Goal: Transaction & Acquisition: Subscribe to service/newsletter

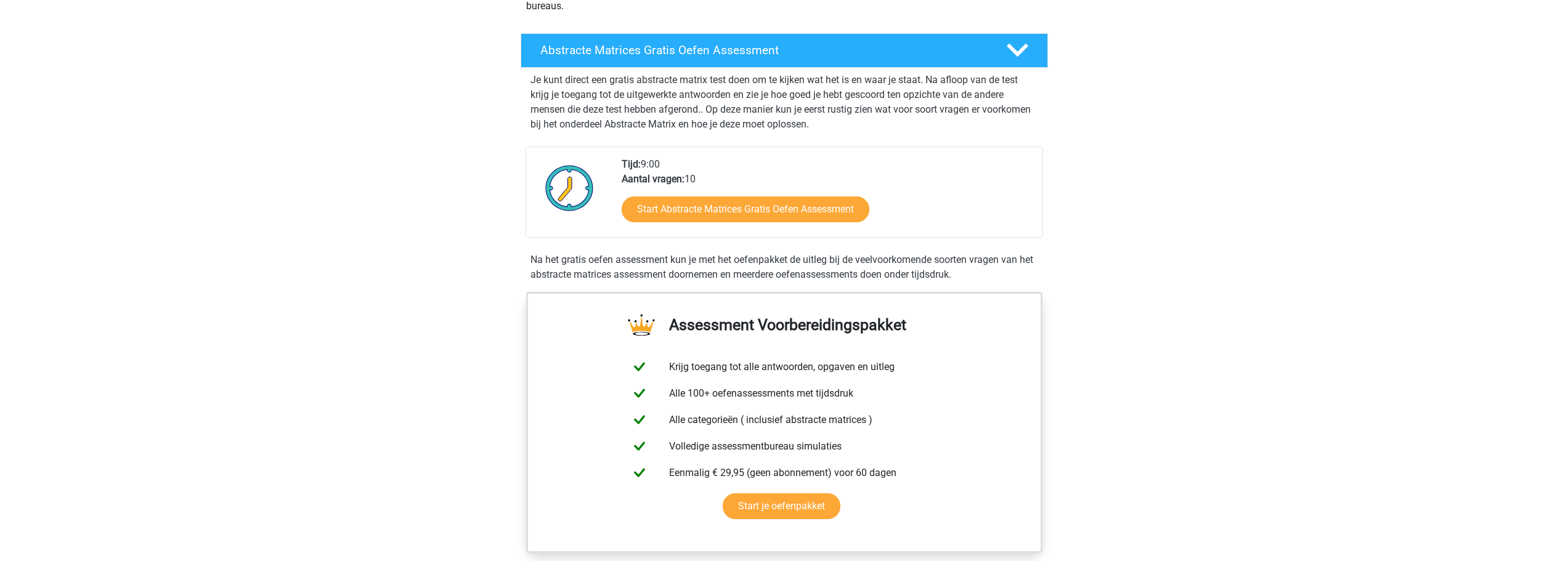
scroll to position [123, 0]
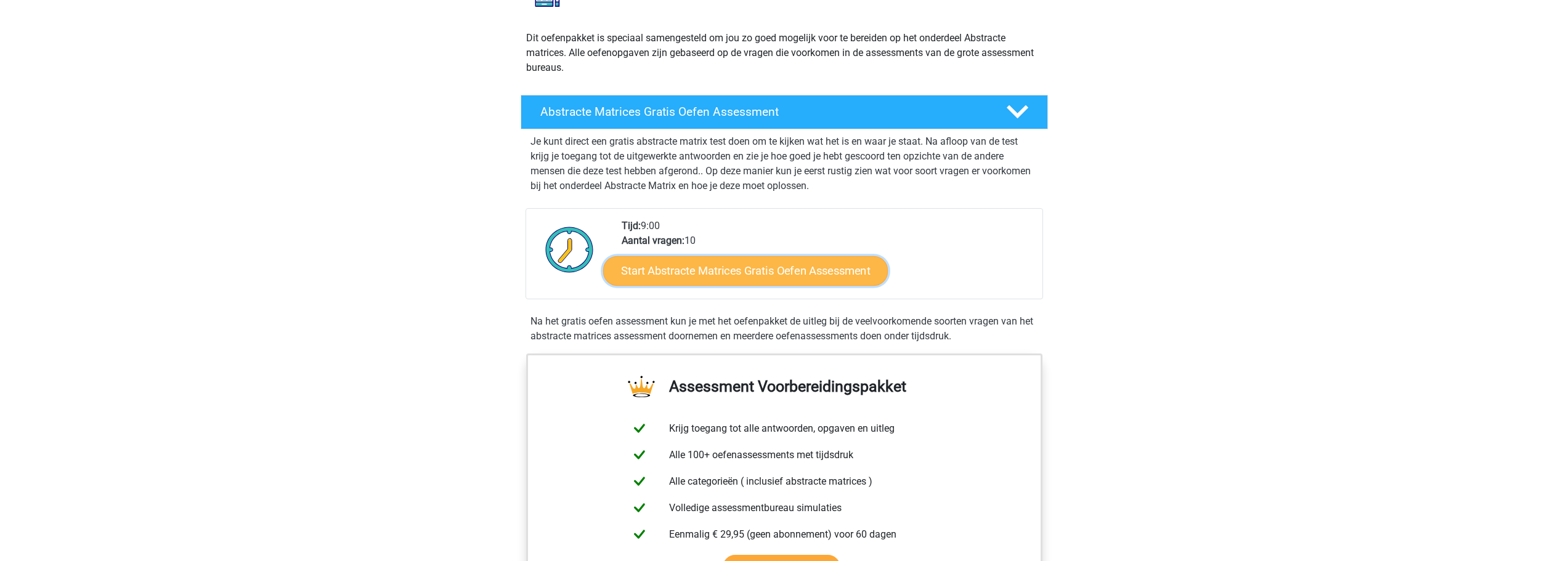
click at [731, 273] on link "Start Abstracte Matrices Gratis Oefen Assessment" at bounding box center [745, 270] width 285 height 30
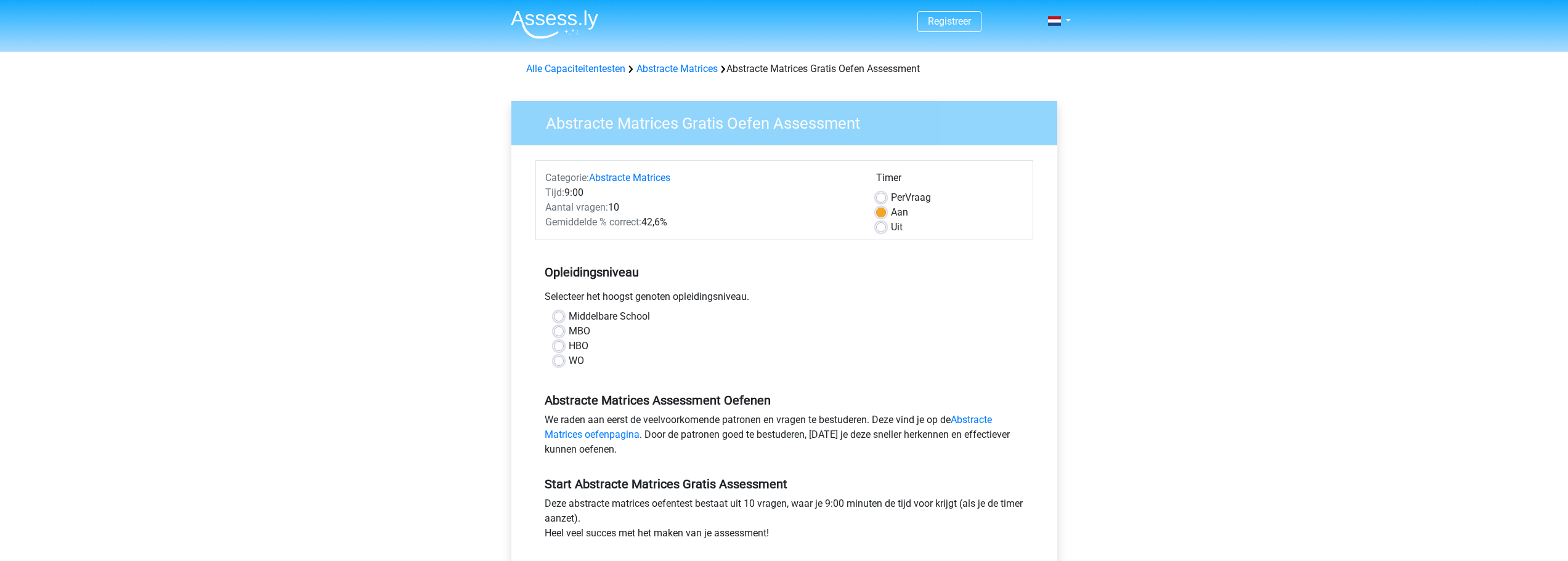
click at [568, 361] on label "WO" at bounding box center [576, 361] width 15 height 14
click at [562, 361] on input "WO" at bounding box center [559, 360] width 10 height 12
radio input "true"
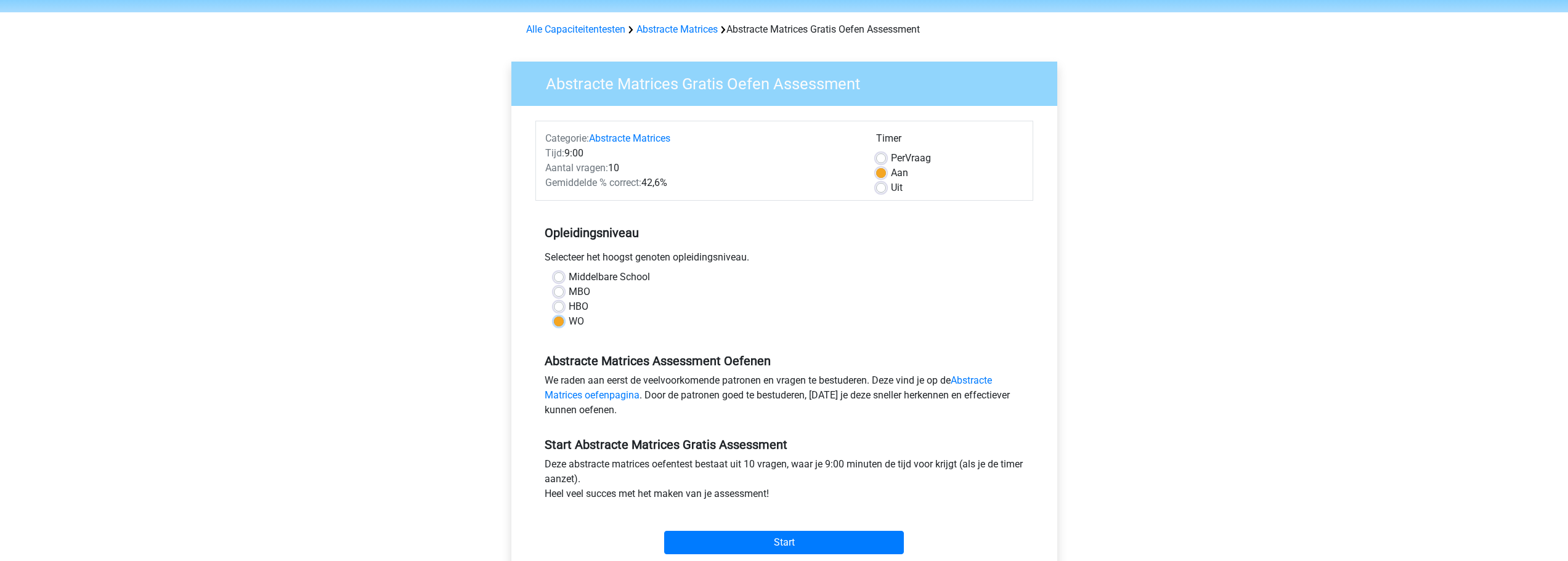
scroll to position [61, 0]
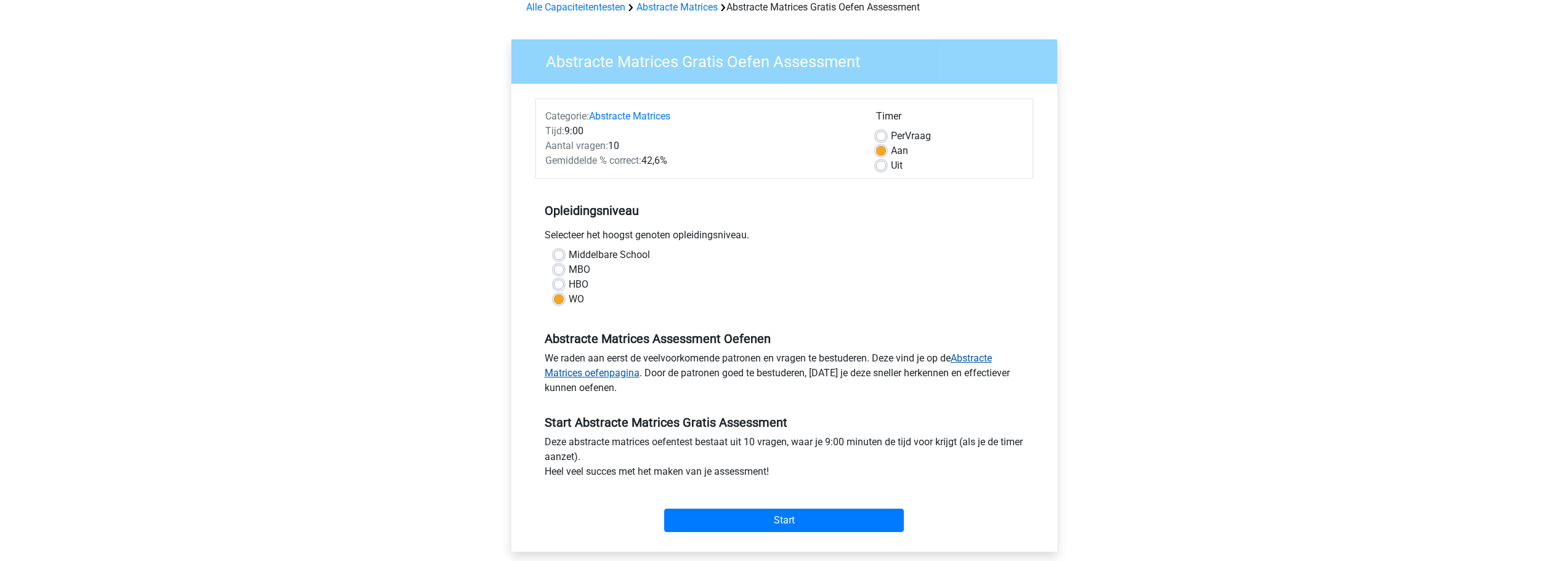
click at [594, 374] on link "Abstracte Matrices oefenpagina" at bounding box center [768, 365] width 447 height 27
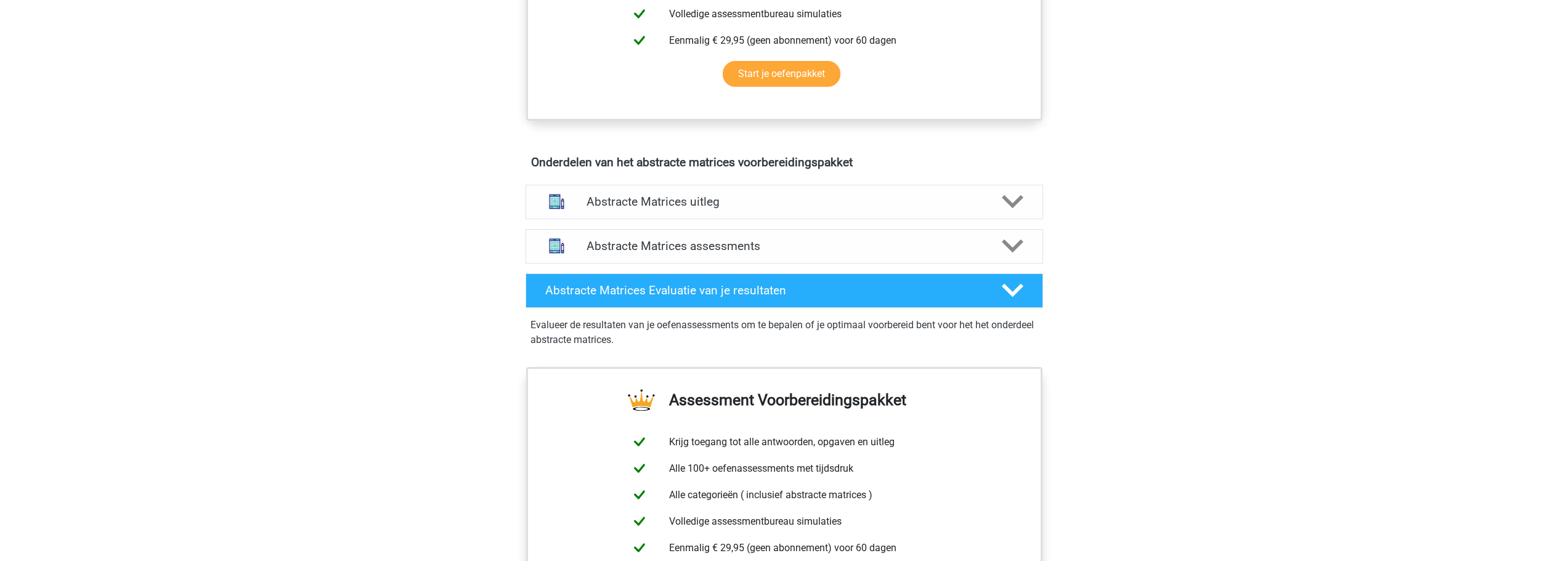
scroll to position [616, 0]
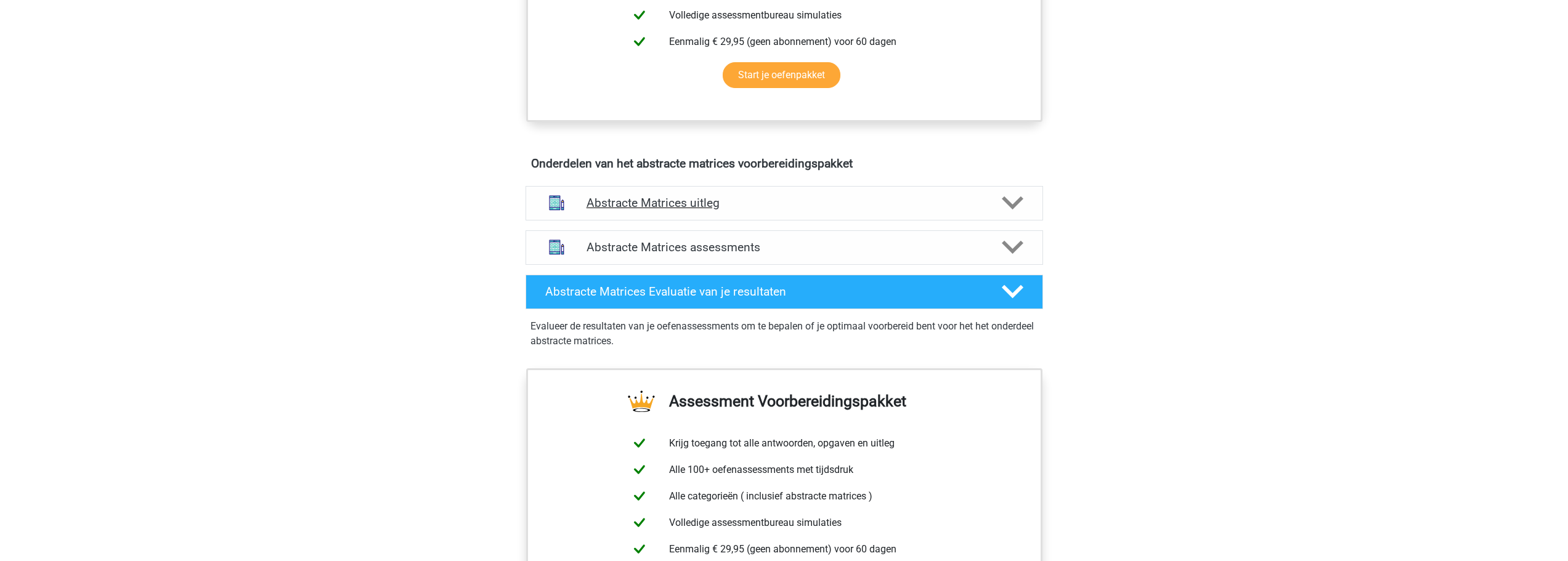
click at [665, 203] on h4 "Abstracte Matrices uitleg" at bounding box center [784, 203] width 395 height 14
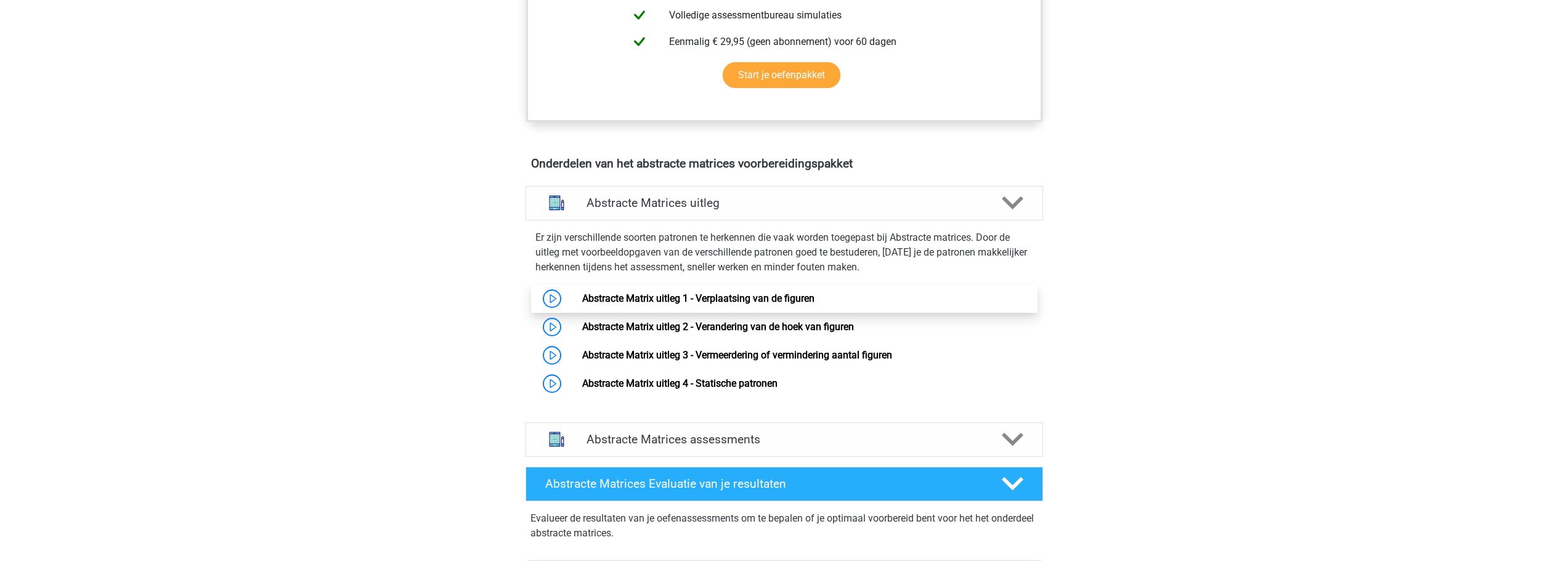
click at [582, 298] on link "Abstracte Matrix uitleg 1 - Verplaatsing van de figuren" at bounding box center [698, 298] width 232 height 11
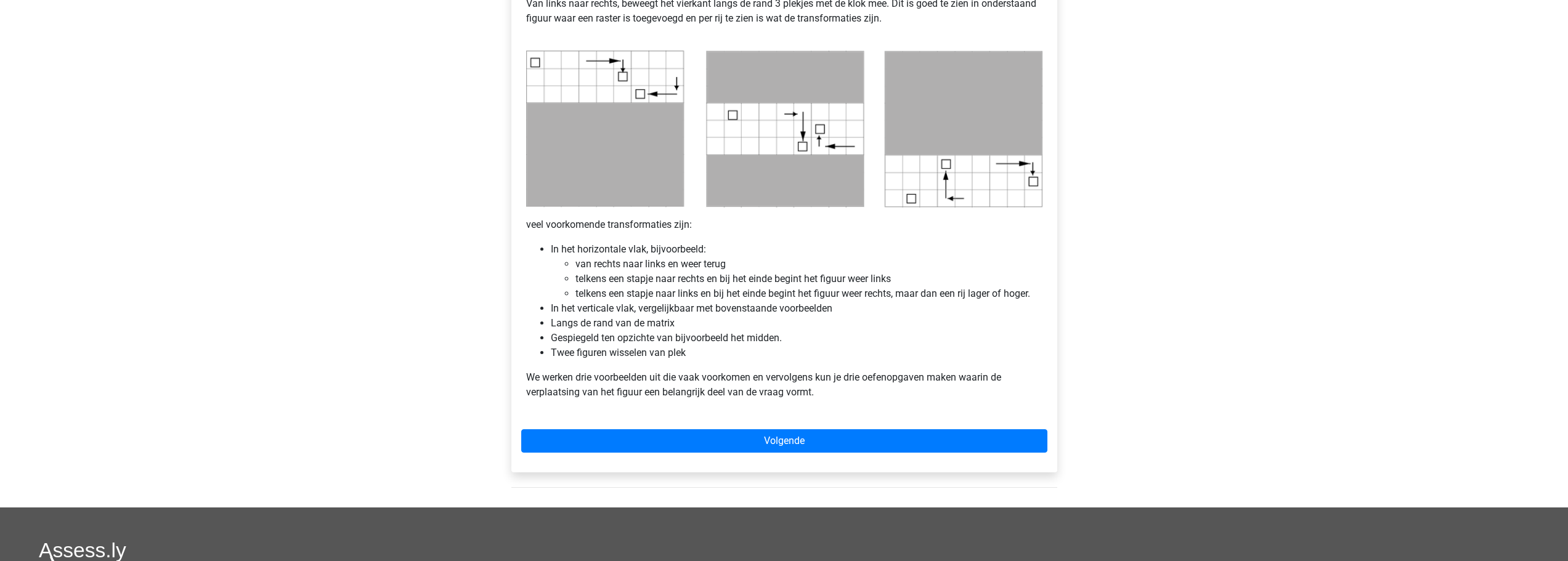
scroll to position [616, 0]
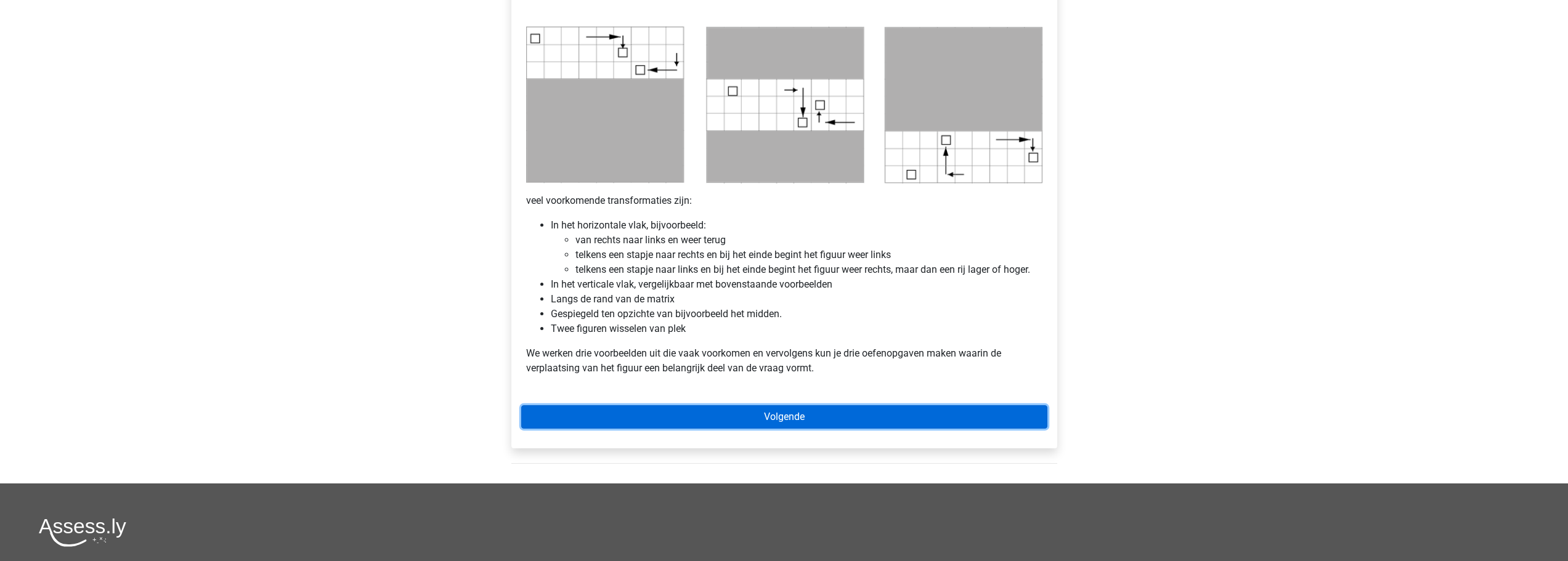
click at [813, 415] on link "Volgende" at bounding box center [784, 417] width 526 height 24
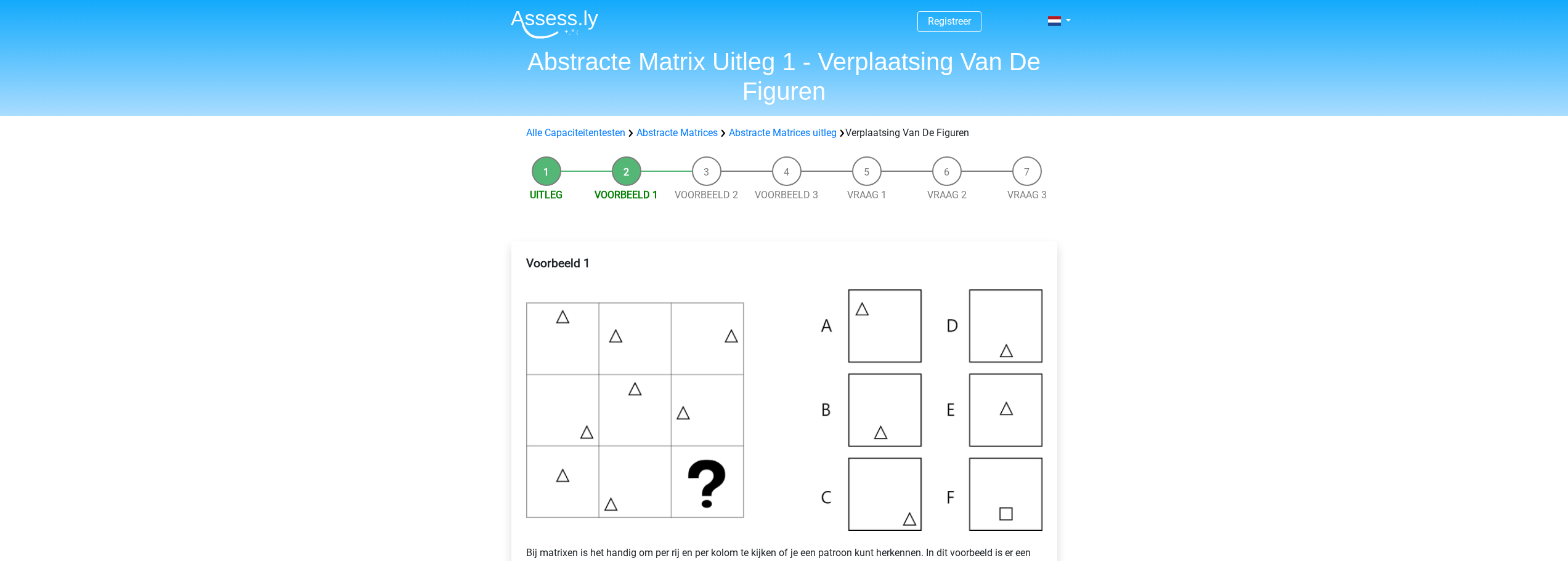
click at [879, 430] on img at bounding box center [784, 410] width 516 height 241
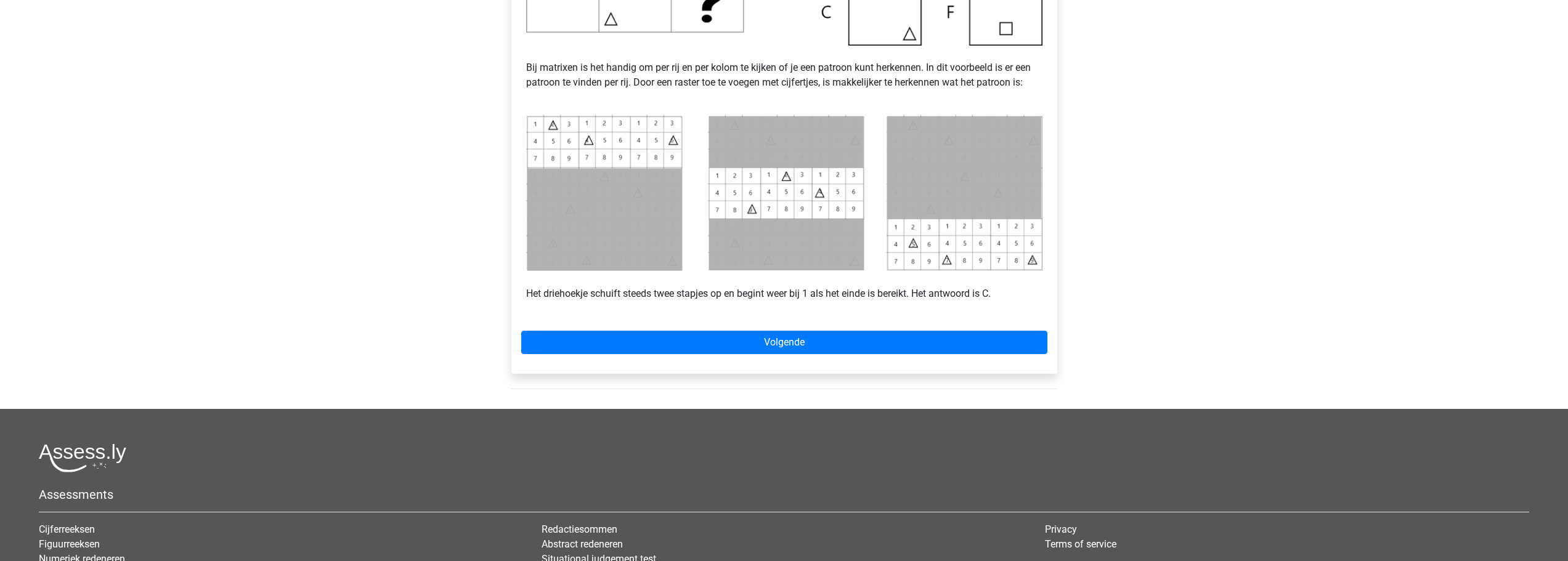
scroll to position [493, 0]
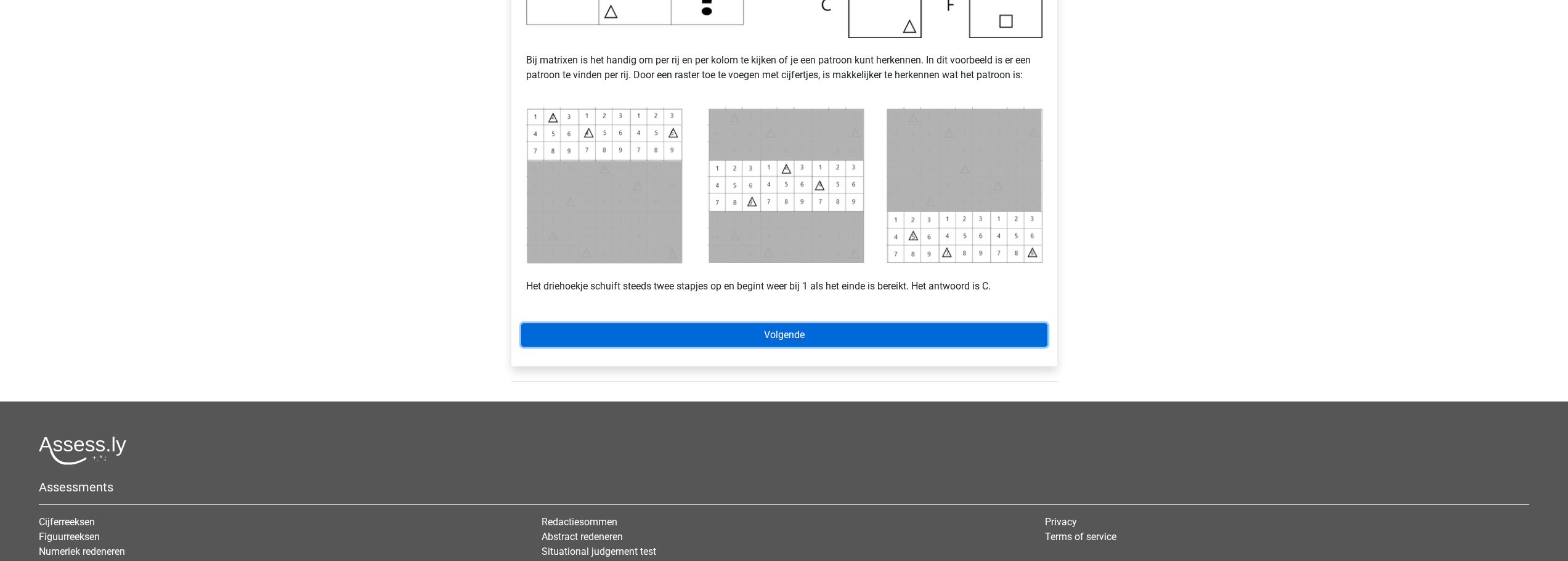
click at [839, 328] on link "Volgende" at bounding box center [784, 335] width 526 height 24
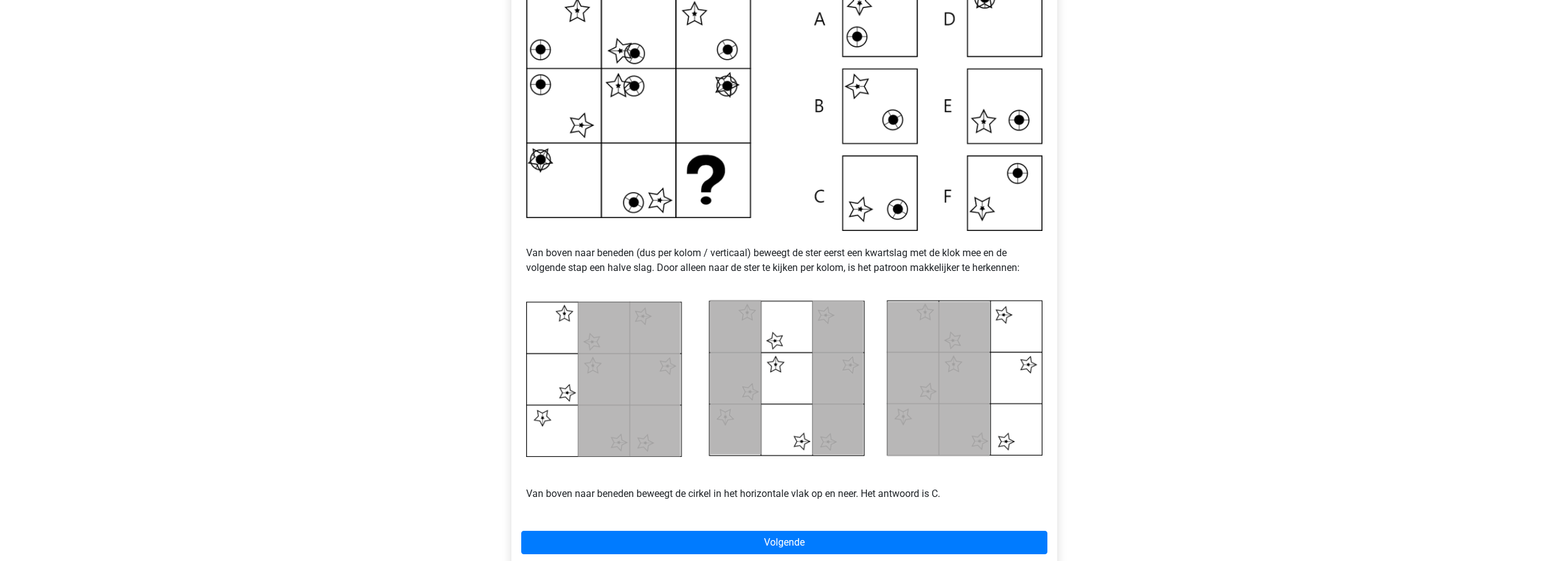
scroll to position [493, 0]
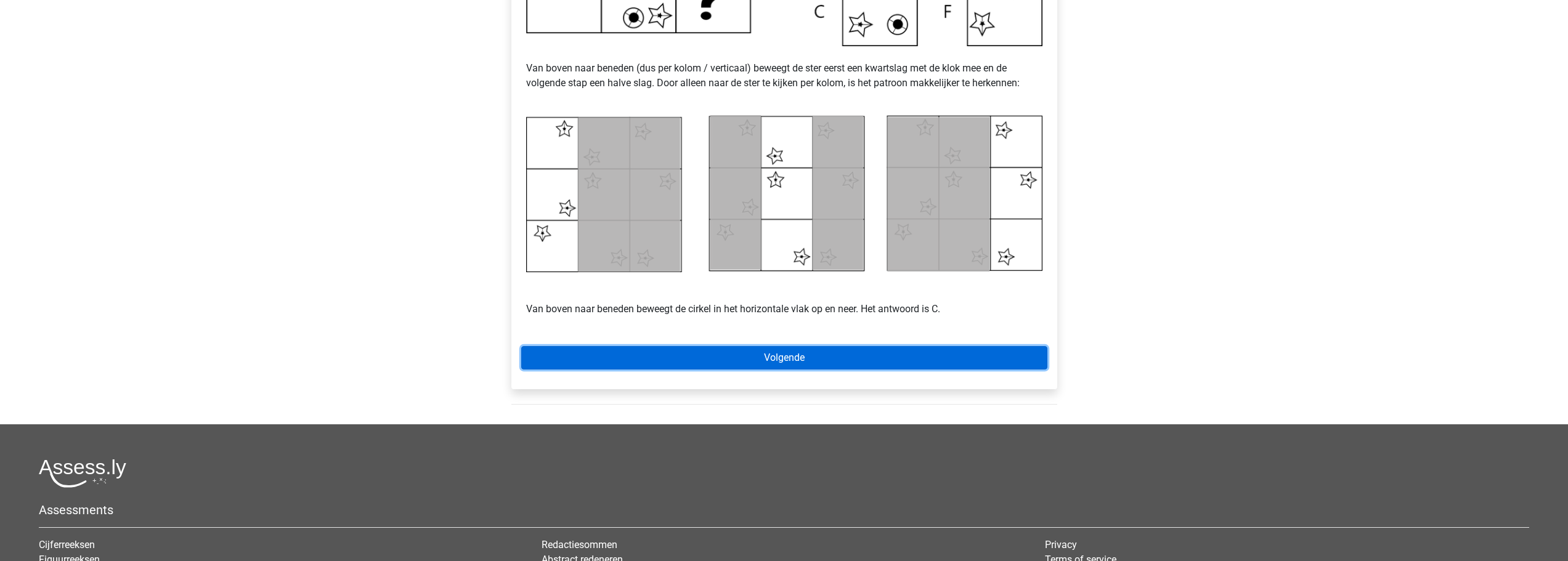
click at [813, 362] on link "Volgende" at bounding box center [784, 358] width 526 height 24
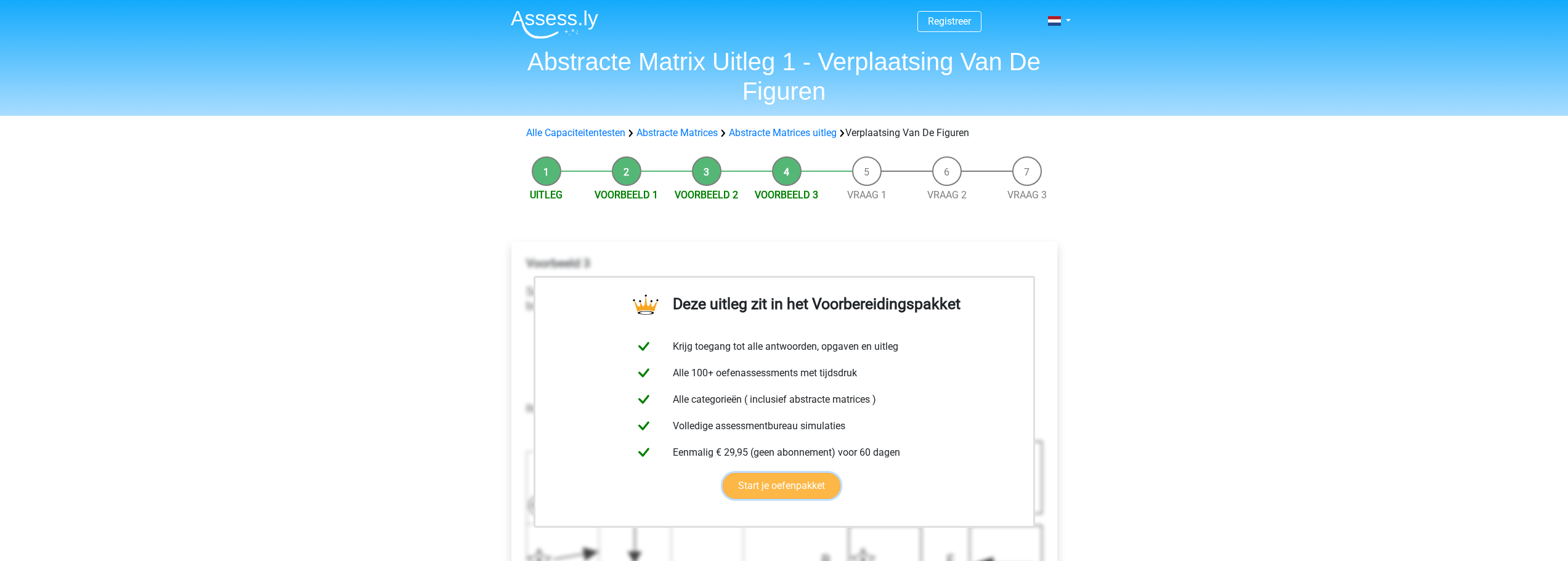
click at [793, 486] on link "Start je oefenpakket" at bounding box center [781, 486] width 118 height 26
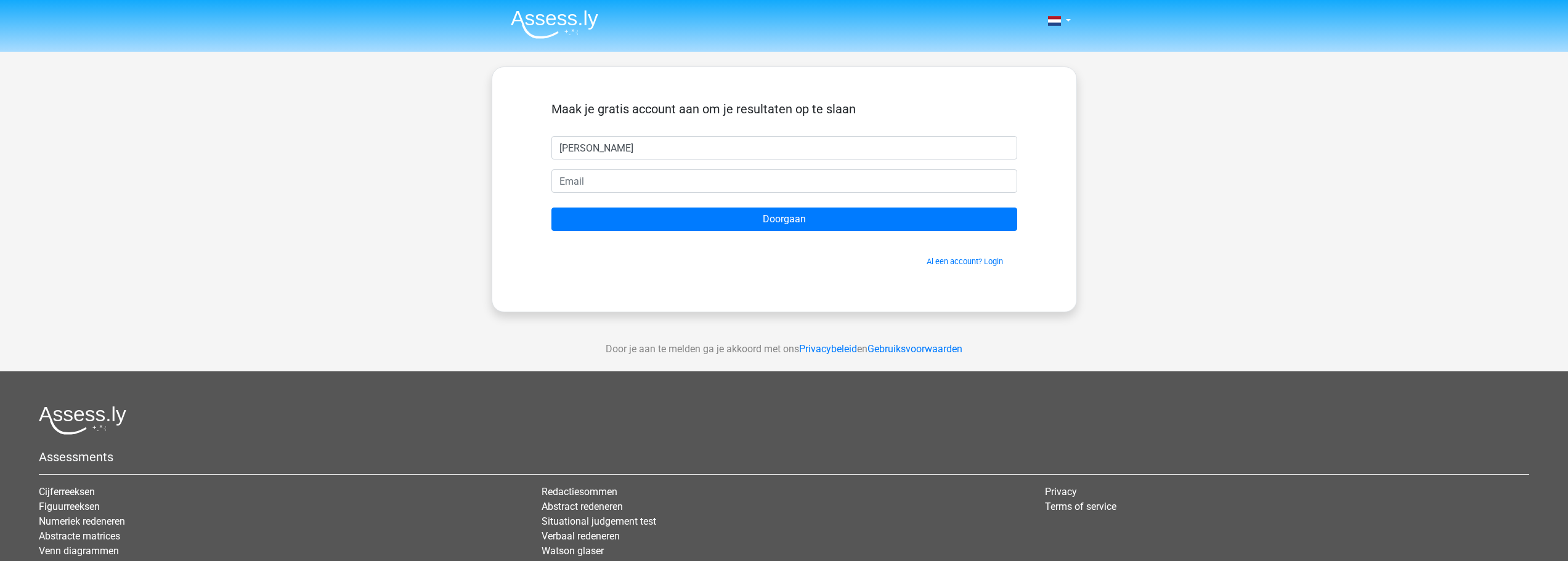
type input "[PERSON_NAME]"
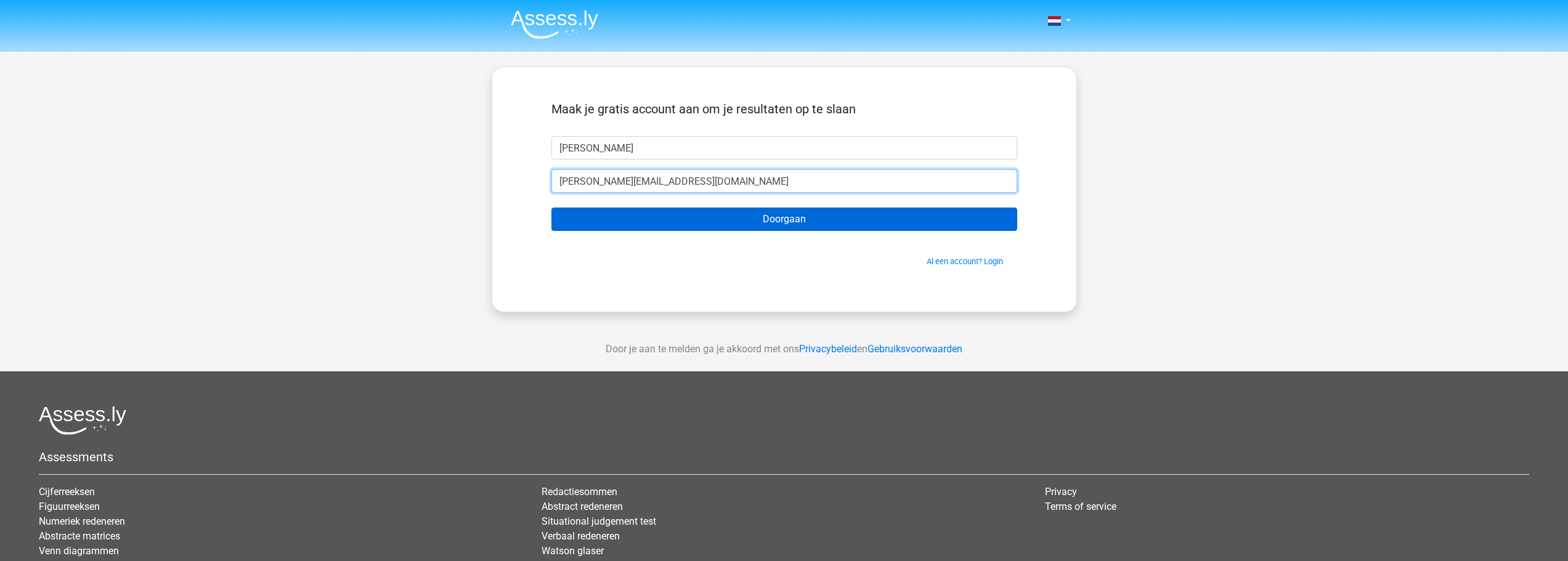
type input "[PERSON_NAME][EMAIL_ADDRESS][DOMAIN_NAME]"
click at [795, 214] on input "Doorgaan" at bounding box center [784, 219] width 466 height 24
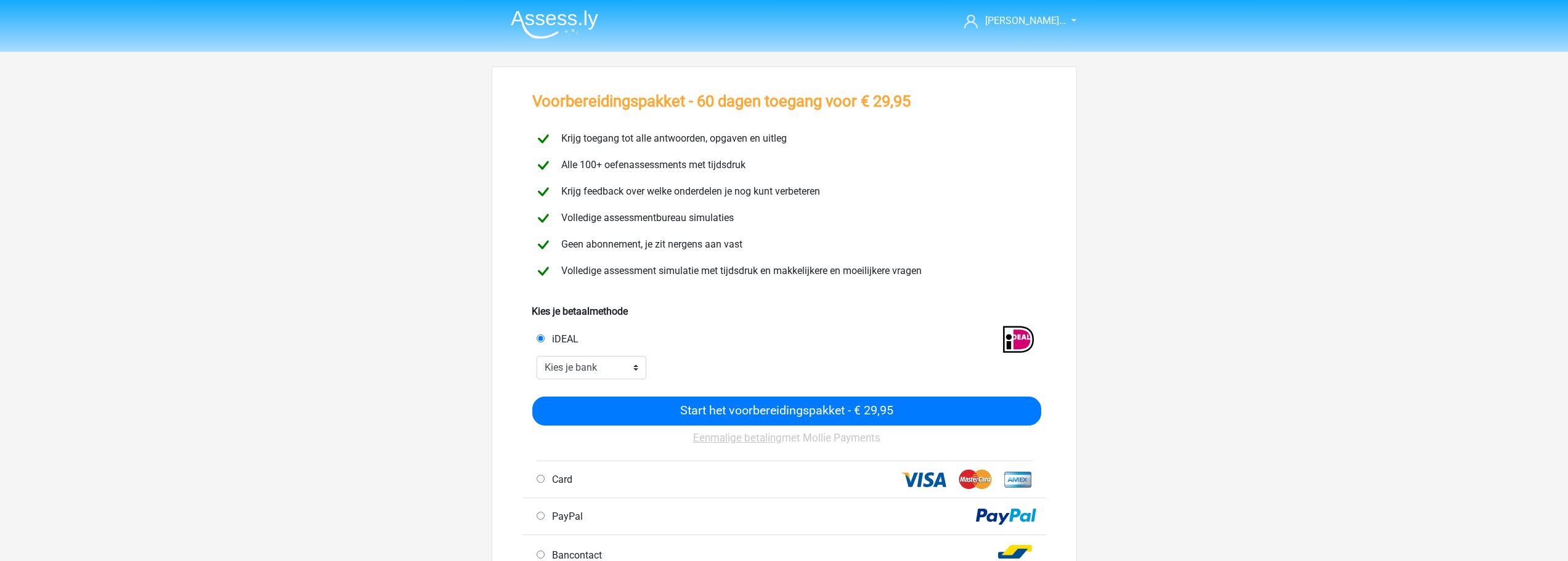
drag, startPoint x: 602, startPoint y: 19, endPoint x: 515, endPoint y: 20, distance: 87.0
click at [515, 20] on nav "Angela van Te… angela_vanteijen@hotmail.com" at bounding box center [784, 21] width 567 height 40
